Goal: Check status: Check status

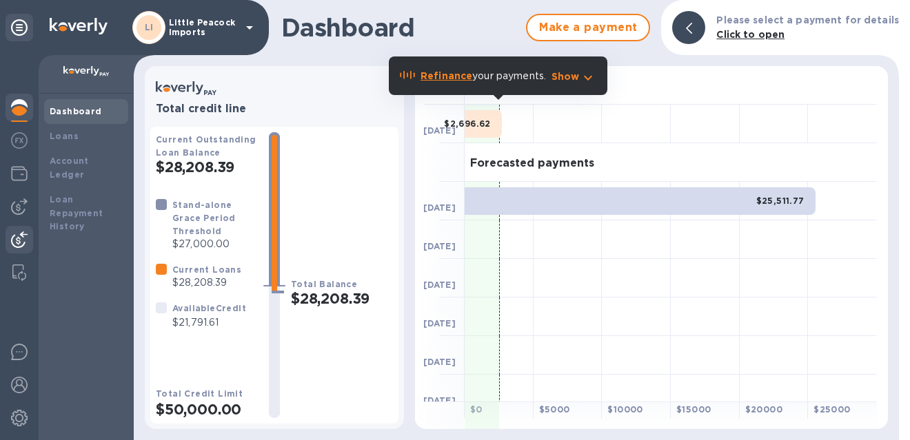
click at [18, 236] on img at bounding box center [19, 240] width 17 height 17
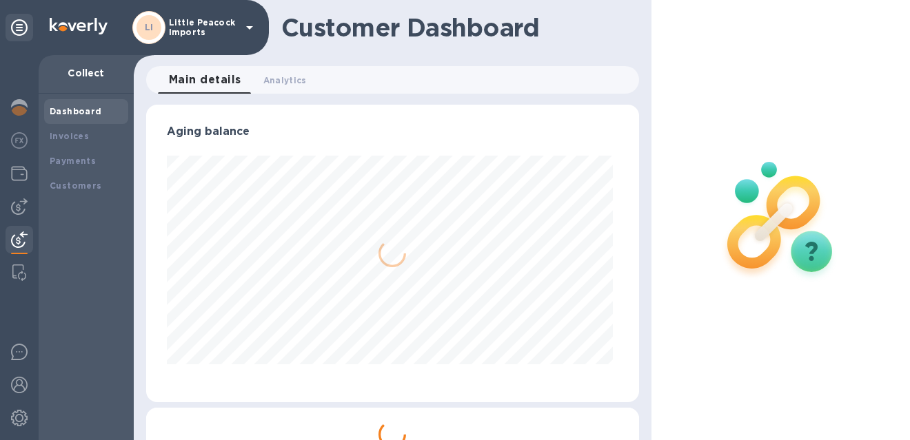
scroll to position [298, 487]
click at [88, 135] on div "Invoices" at bounding box center [86, 137] width 73 height 14
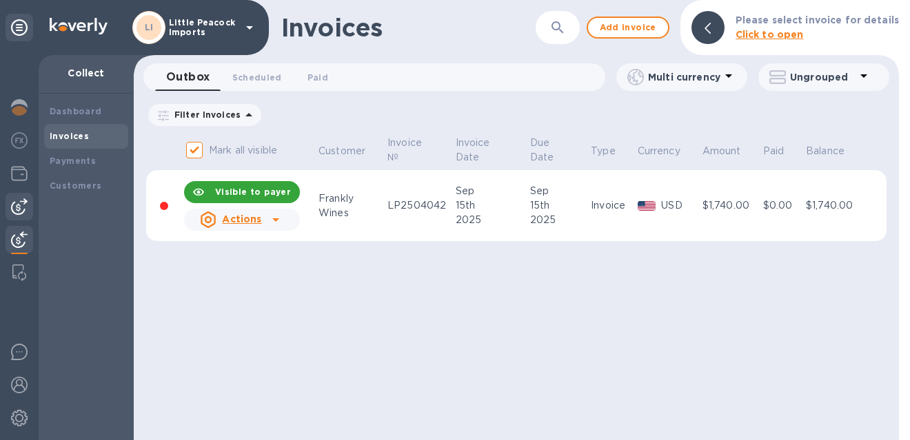
click at [25, 205] on img at bounding box center [19, 206] width 17 height 17
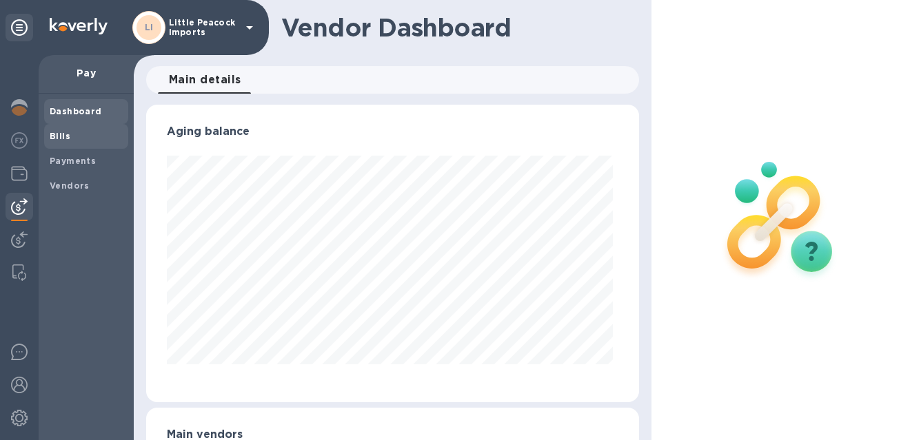
scroll to position [298, 487]
click at [74, 143] on div "Bills" at bounding box center [86, 136] width 84 height 25
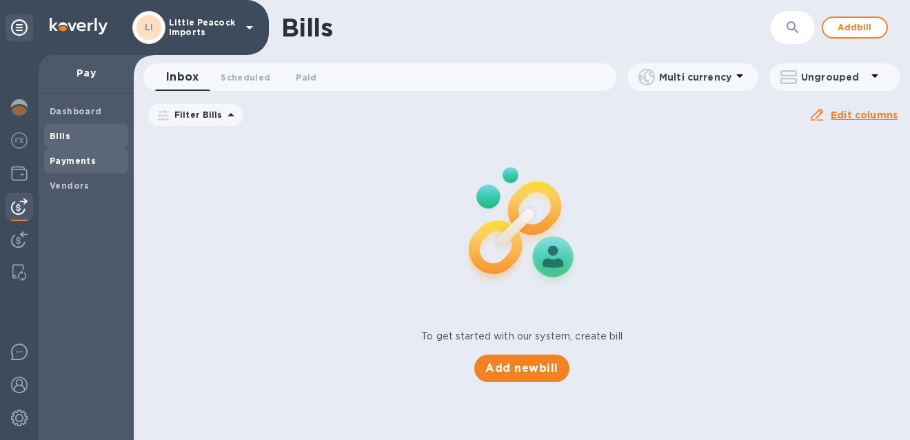
click at [74, 162] on b "Payments" at bounding box center [73, 161] width 46 height 10
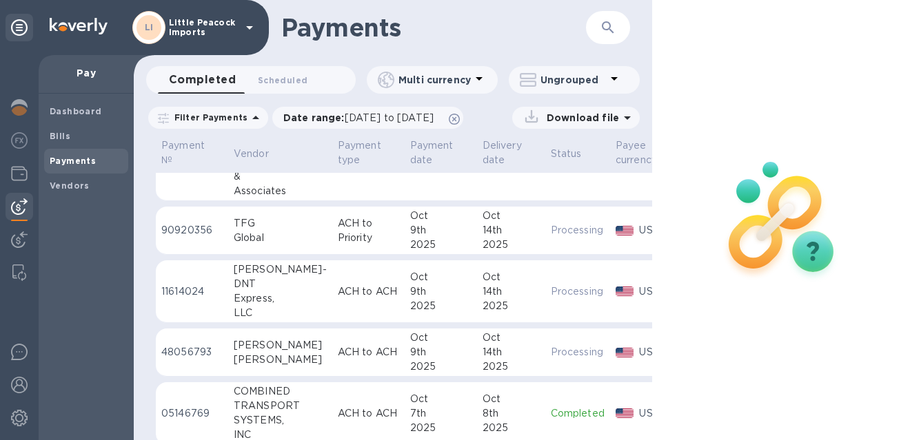
scroll to position [229, 0]
click at [25, 238] on img at bounding box center [19, 240] width 17 height 17
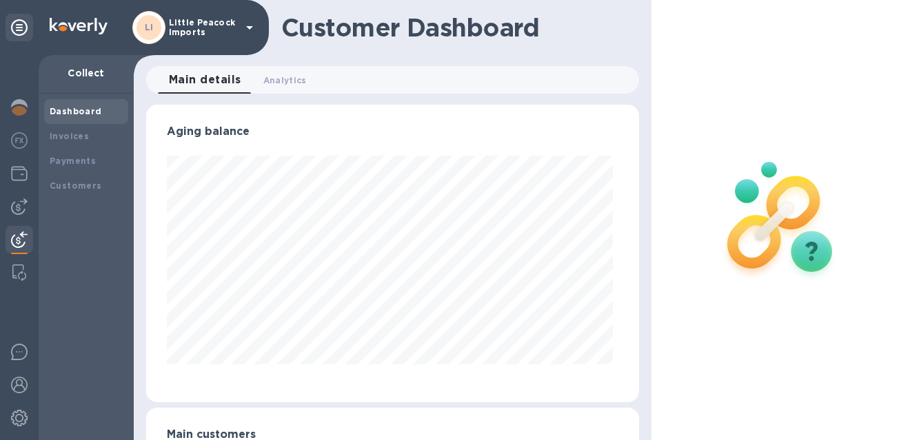
scroll to position [82, 0]
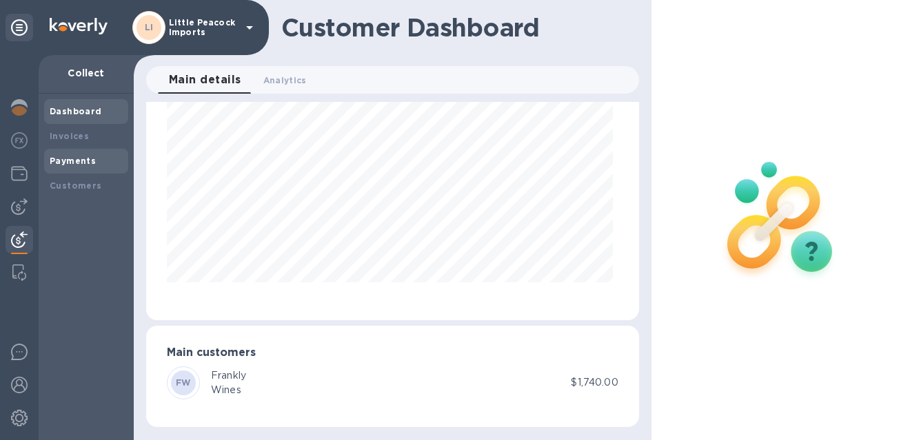
click at [79, 156] on b "Payments" at bounding box center [73, 161] width 46 height 10
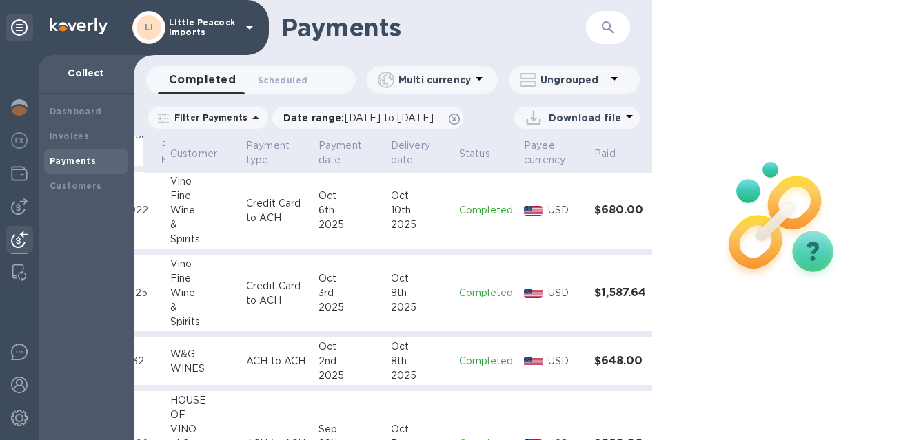
scroll to position [195, 63]
click at [459, 187] on td "Completed" at bounding box center [486, 210] width 65 height 77
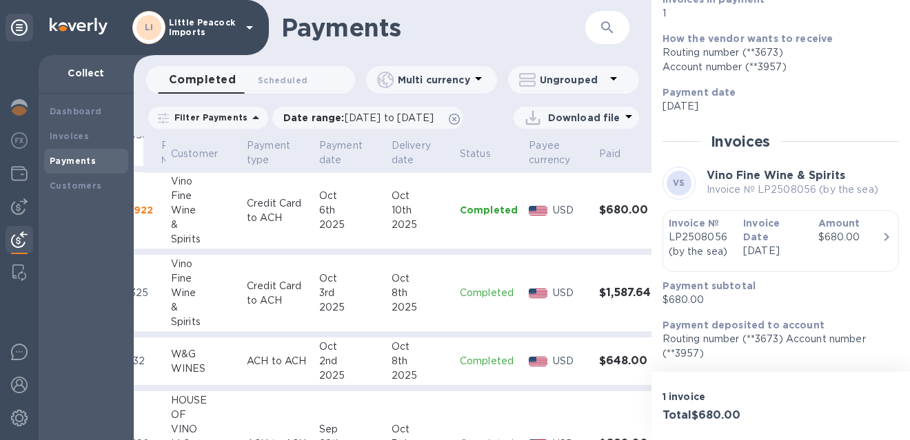
scroll to position [160, 0]
